Goal: Information Seeking & Learning: Learn about a topic

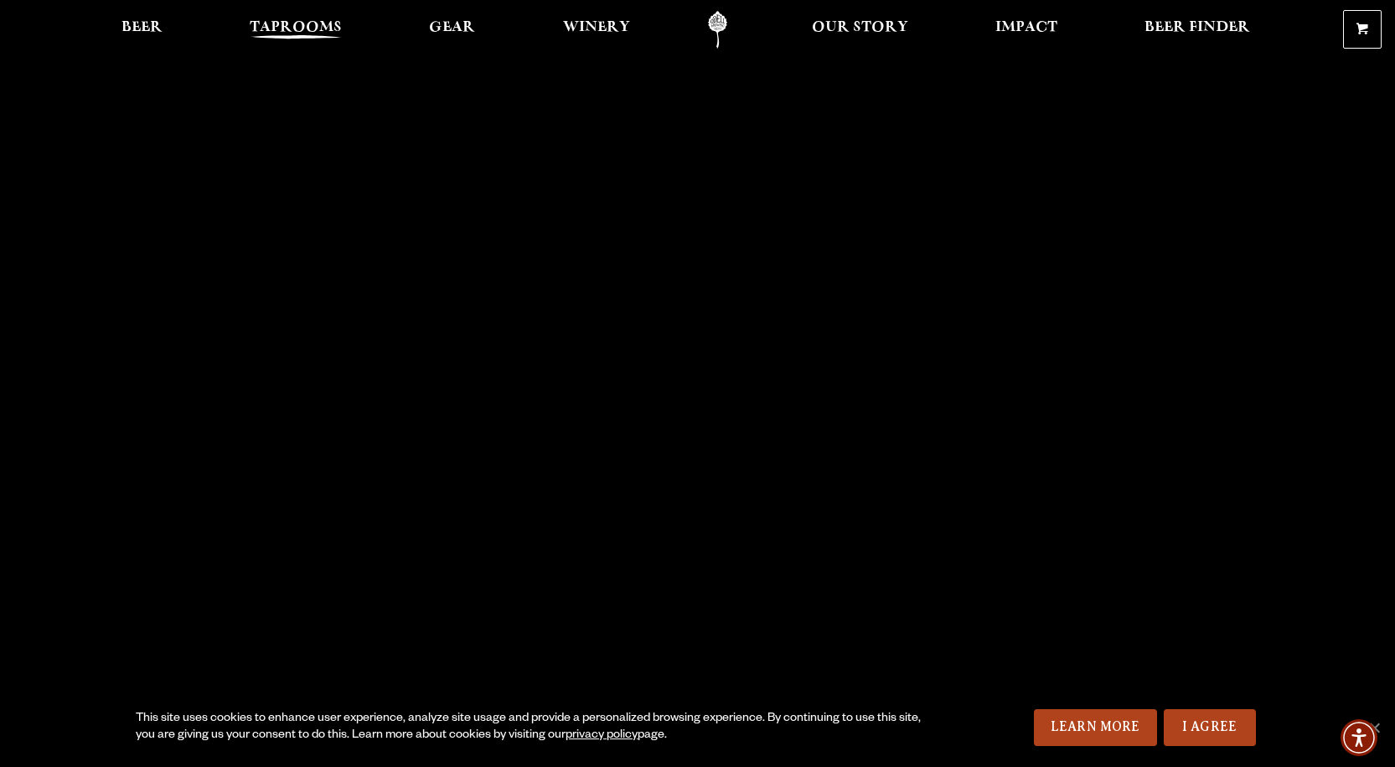
click at [273, 23] on span "Taprooms" at bounding box center [296, 27] width 92 height 13
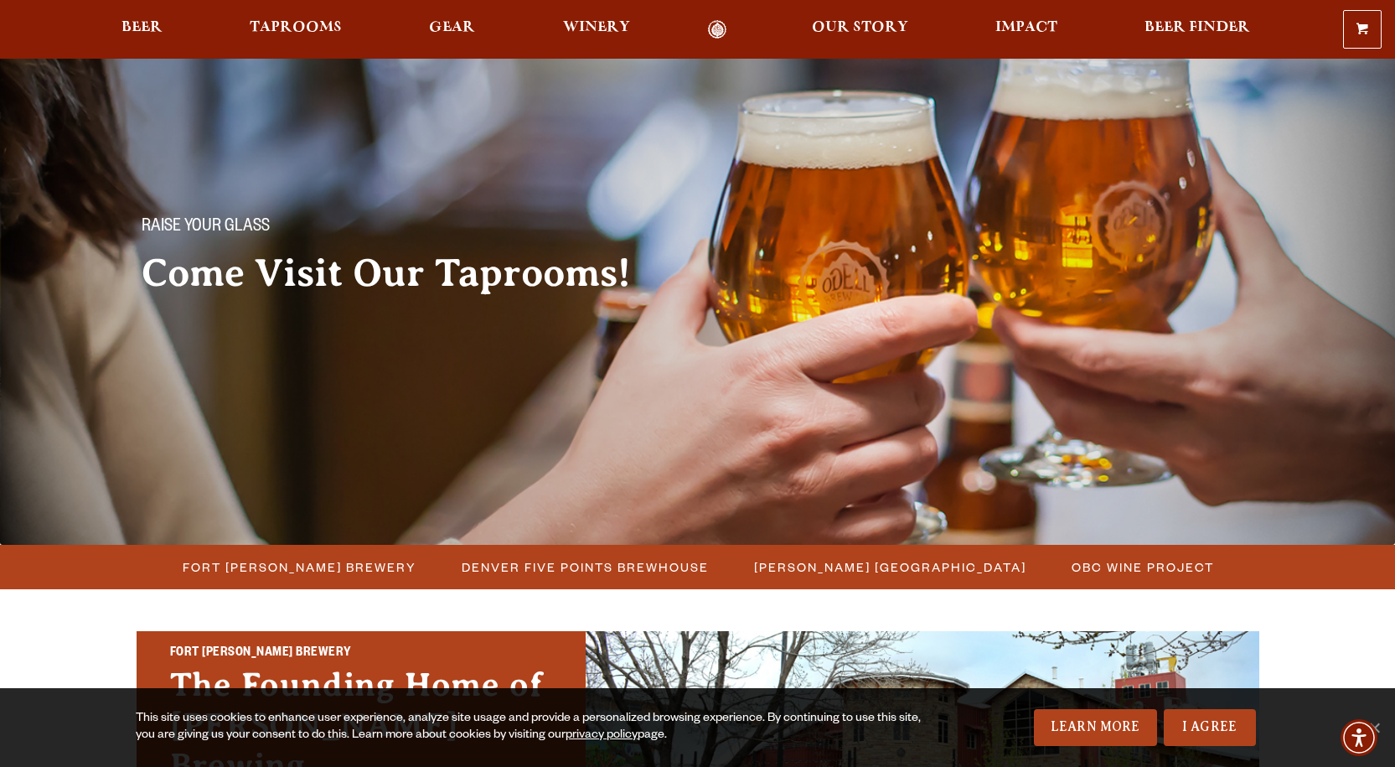
scroll to position [335, 0]
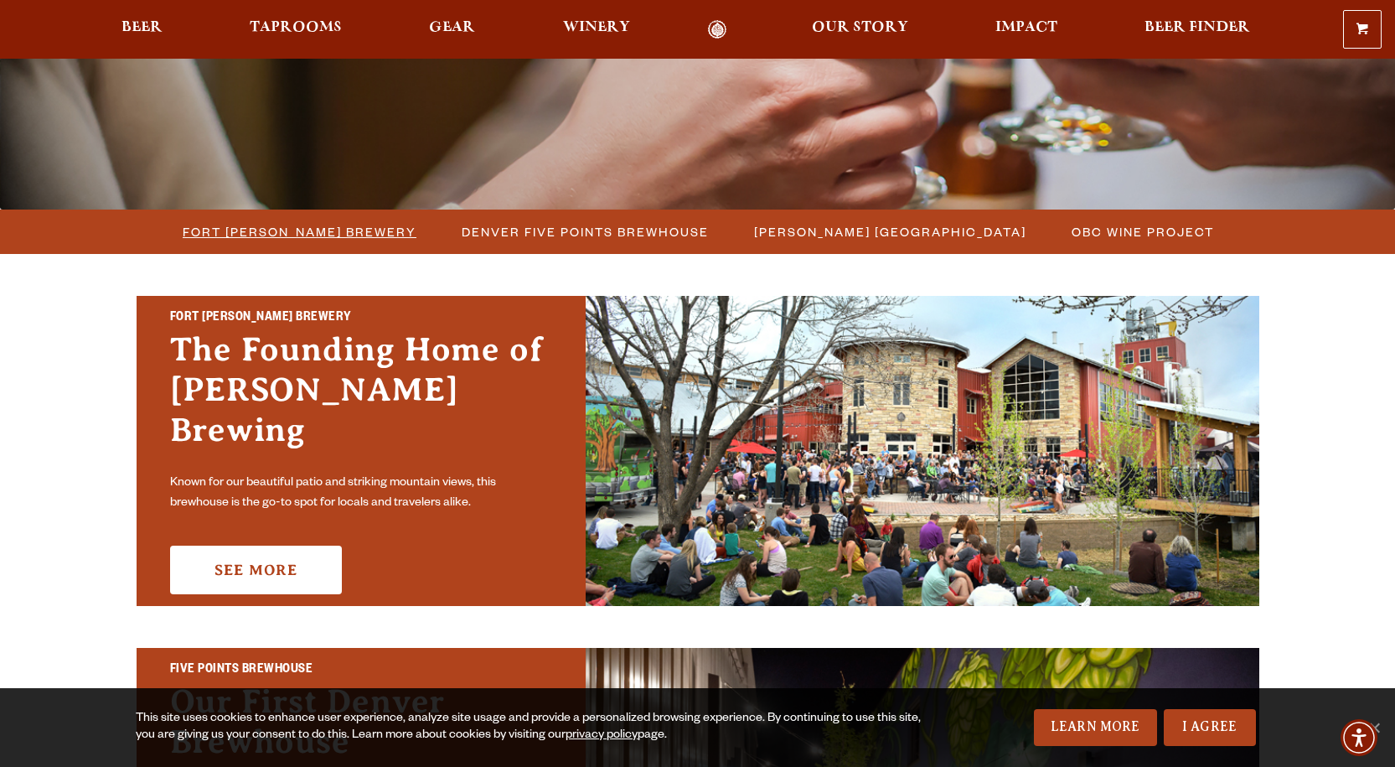
click at [292, 229] on span "Fort [PERSON_NAME] Brewery" at bounding box center [300, 232] width 234 height 24
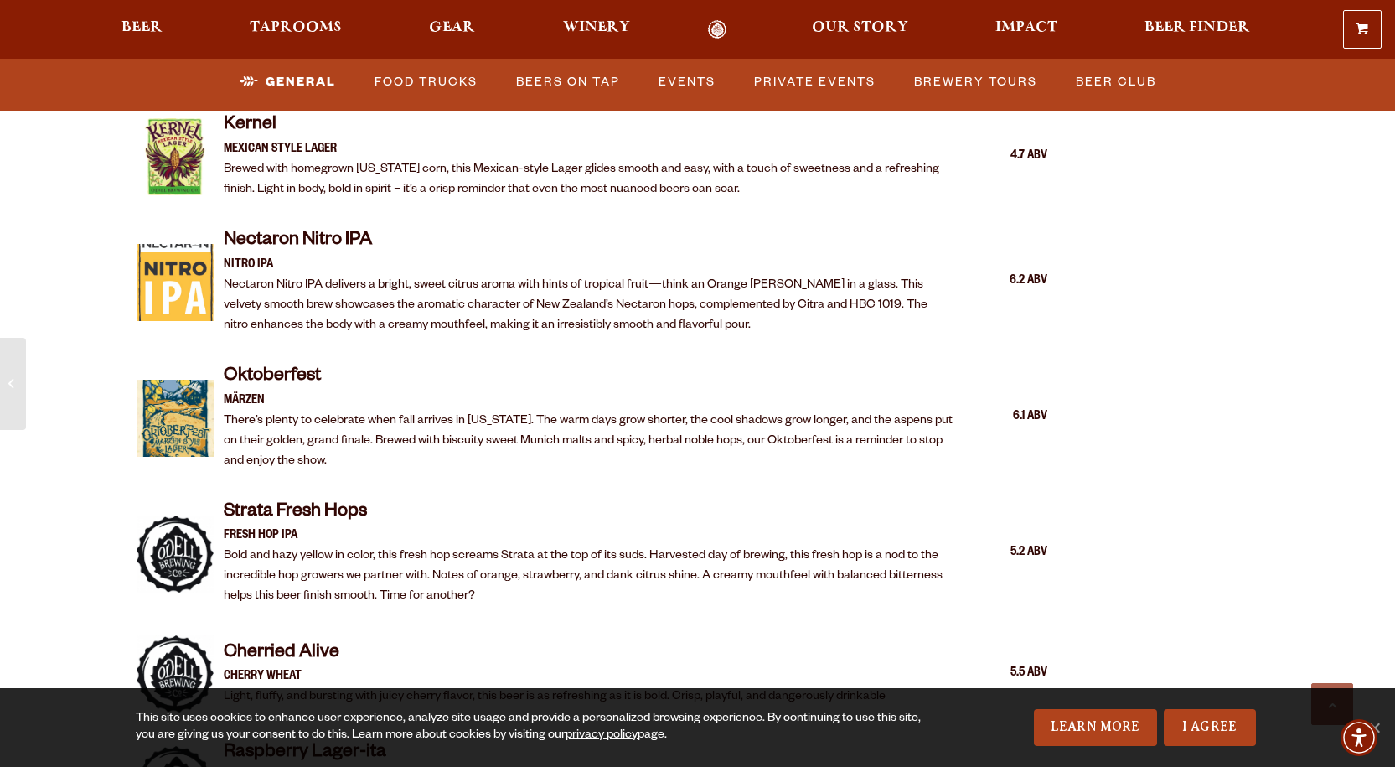
scroll to position [3268, 0]
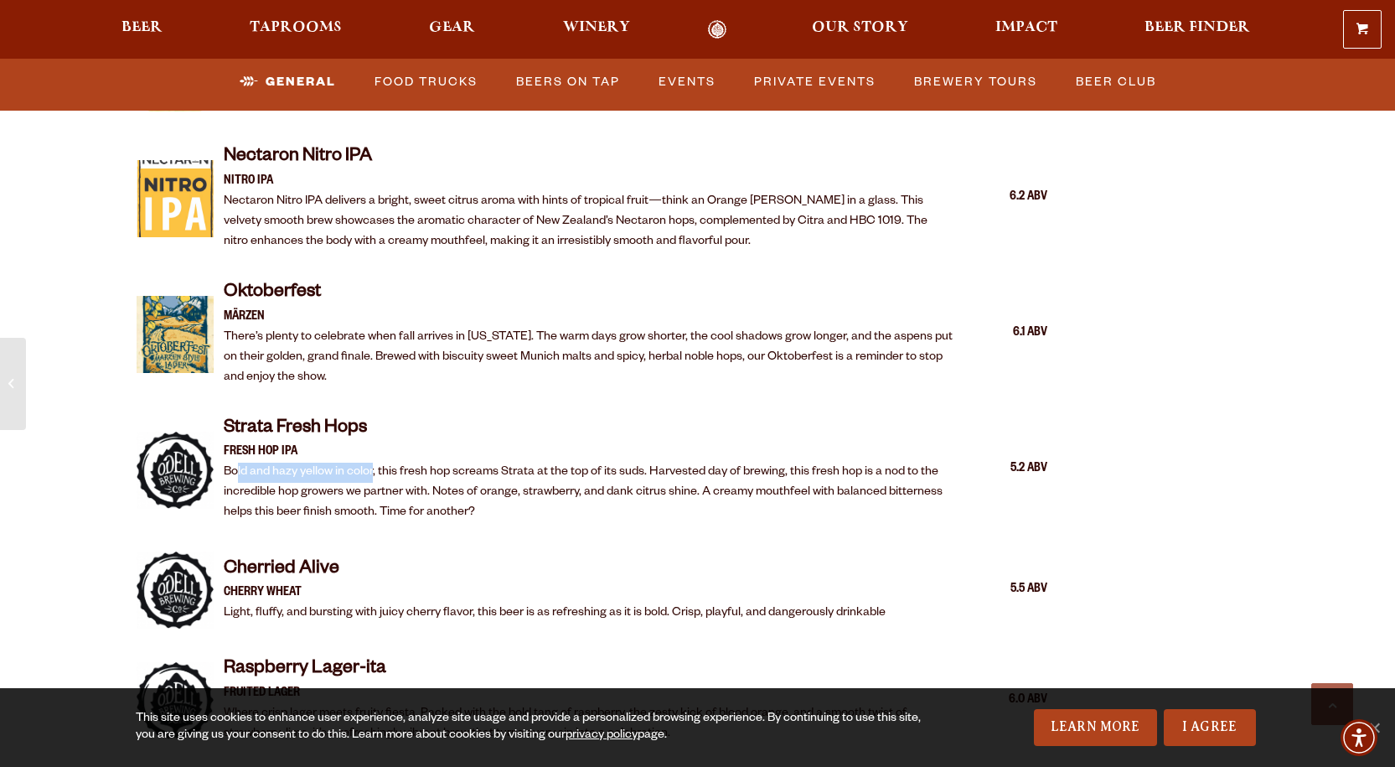
drag, startPoint x: 236, startPoint y: 446, endPoint x: 375, endPoint y: 455, distance: 138.6
click at [375, 463] on p "Bold and hazy yellow in color, this fresh hop screams Strata at the top of its …" at bounding box center [589, 493] width 731 height 60
drag, startPoint x: 389, startPoint y: 451, endPoint x: 514, endPoint y: 466, distance: 125.8
click at [390, 463] on p "Bold and hazy yellow in color, this fresh hop screams Strata at the top of its …" at bounding box center [589, 493] width 731 height 60
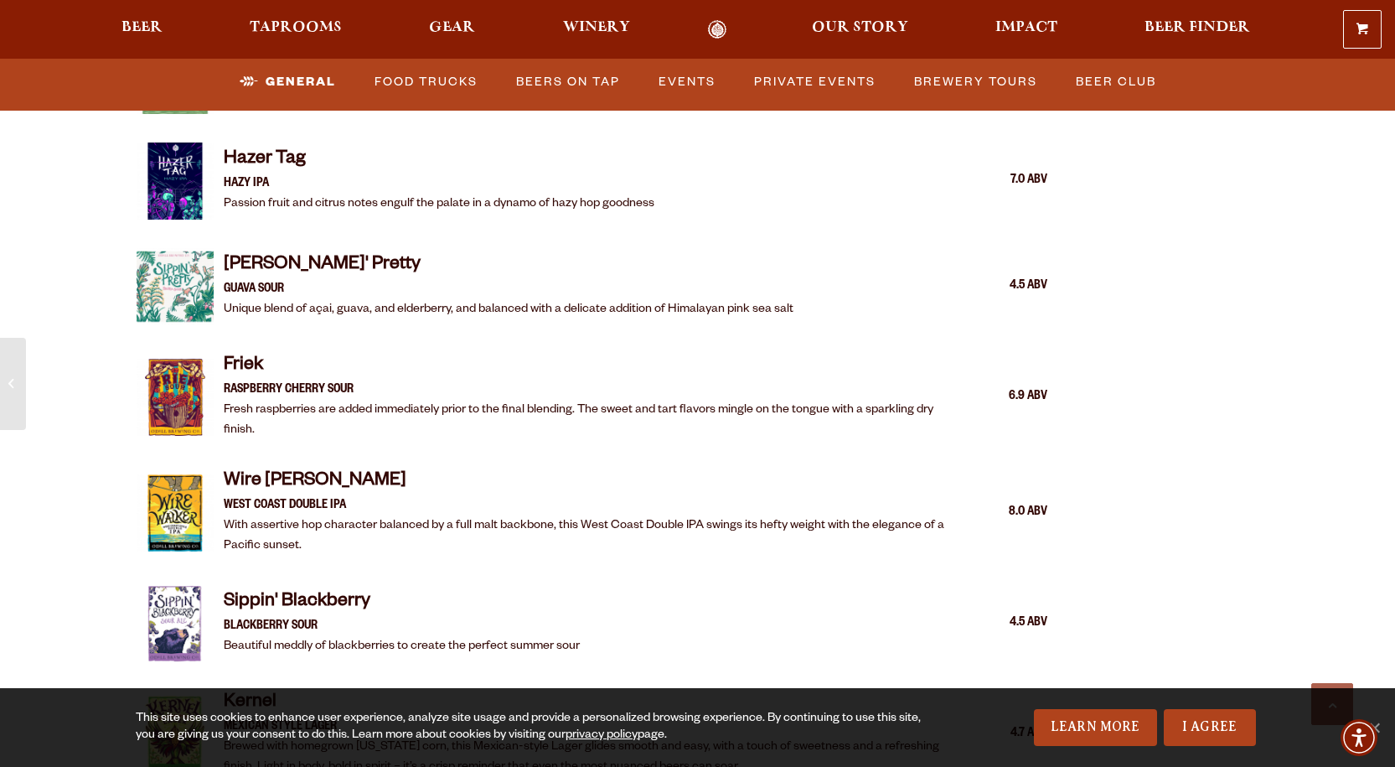
scroll to position [2346, 0]
